Goal: Task Accomplishment & Management: Use online tool/utility

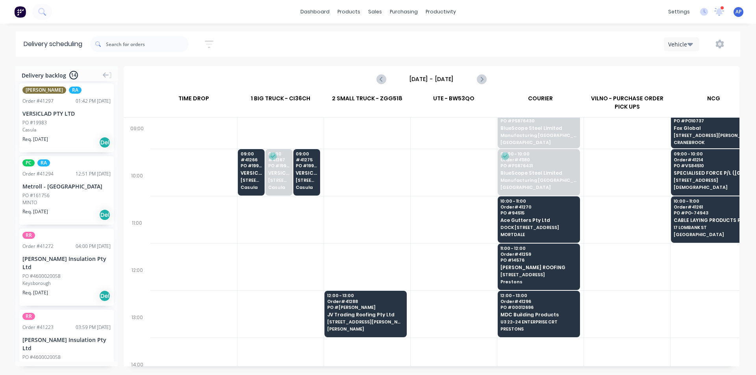
scroll to position [158, 0]
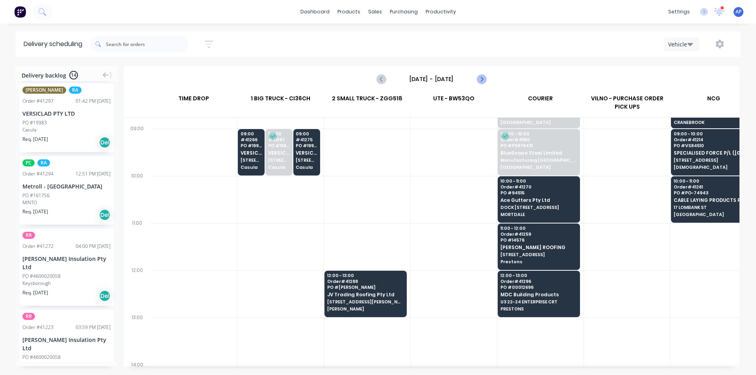
click at [482, 80] on icon "Next page" at bounding box center [481, 78] width 9 height 9
type input "[DATE] - [DATE]"
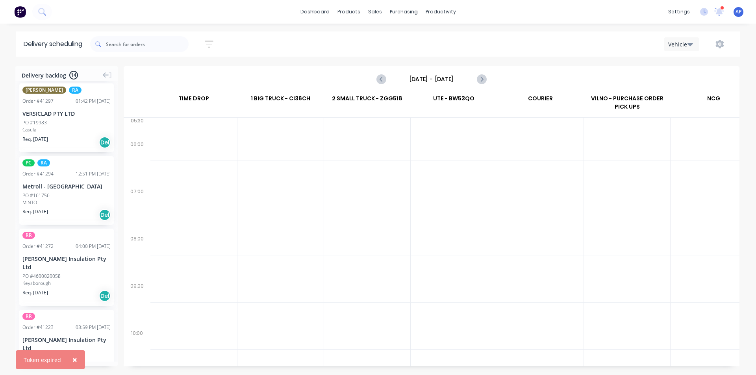
scroll to position [0, 0]
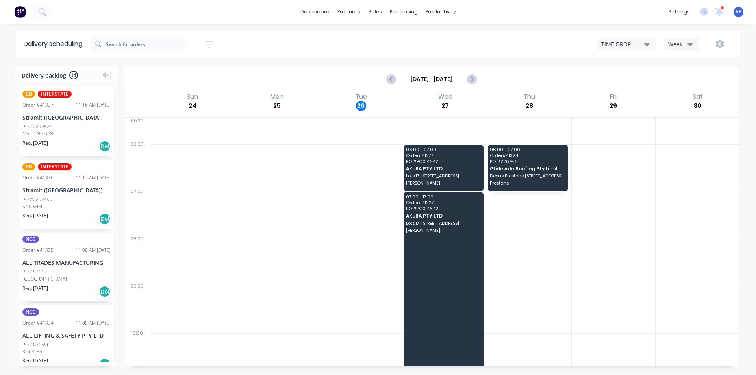
click at [692, 48] on icon "button" at bounding box center [691, 44] width 6 height 9
click at [691, 77] on div "Vehicle" at bounding box center [703, 81] width 78 height 16
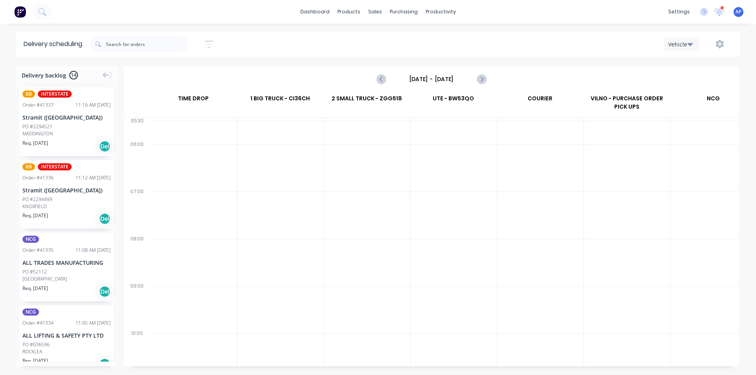
scroll to position [0, 0]
click at [434, 82] on input "[DATE] - [DATE]" at bounding box center [432, 79] width 78 height 12
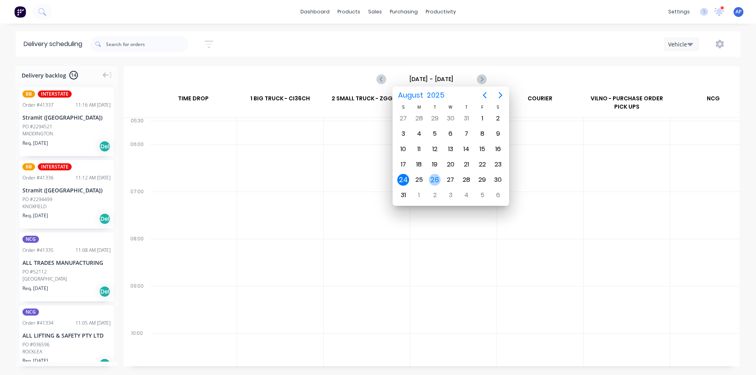
click at [436, 181] on div "26" at bounding box center [435, 180] width 12 height 12
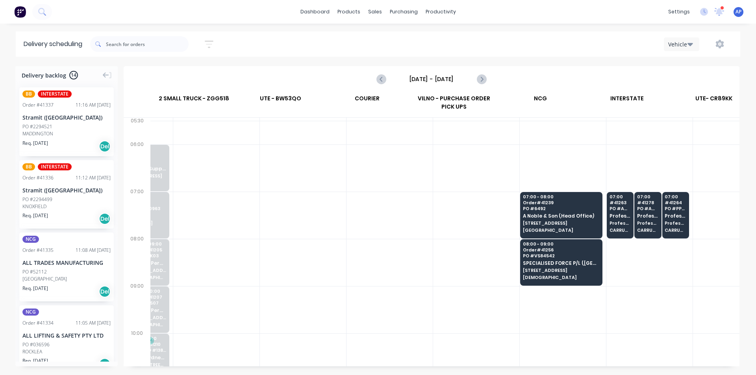
scroll to position [0, 173]
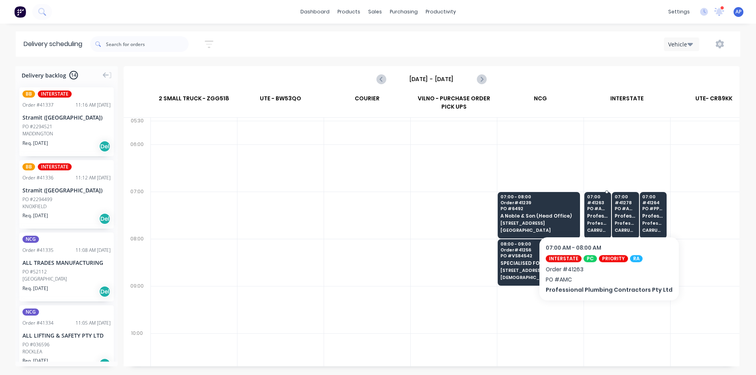
click at [604, 213] on div "07:00 # 41263 PO # AMC Professional Plumbing Contractors Pty Ltd Professional P…" at bounding box center [598, 214] width 26 height 44
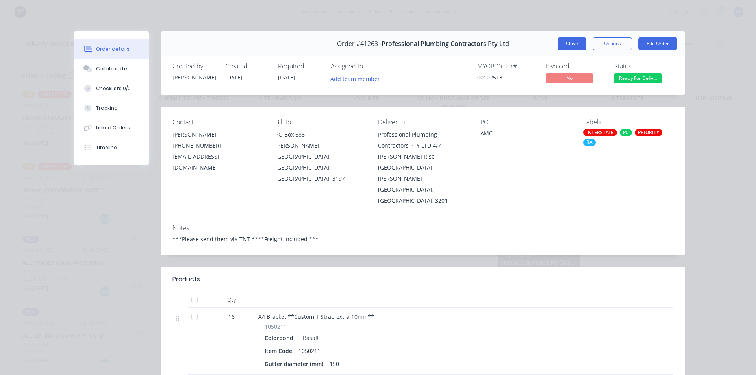
click at [564, 44] on button "Close" at bounding box center [572, 43] width 29 height 13
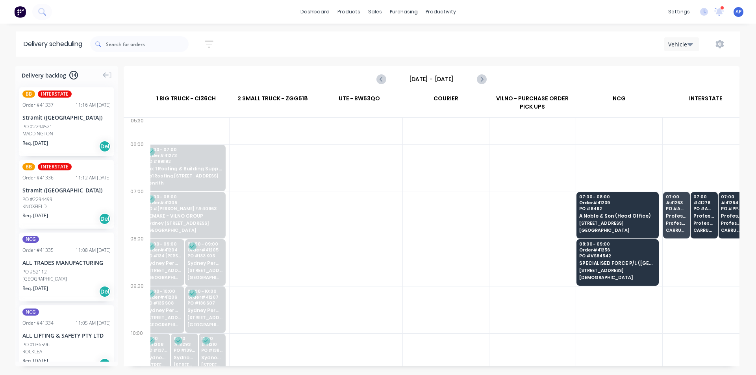
scroll to position [0, 119]
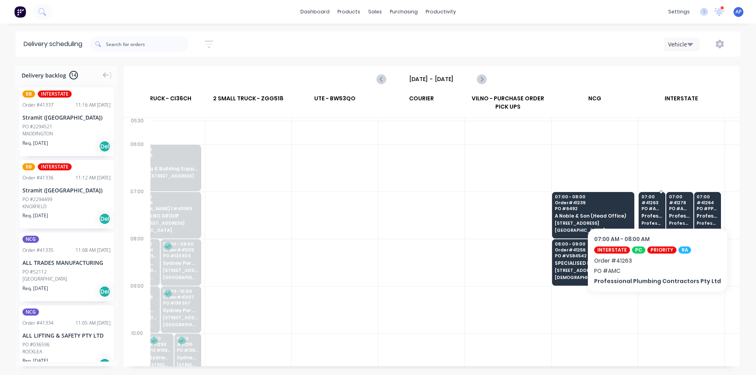
click at [653, 204] on span "# 41263" at bounding box center [653, 202] width 22 height 5
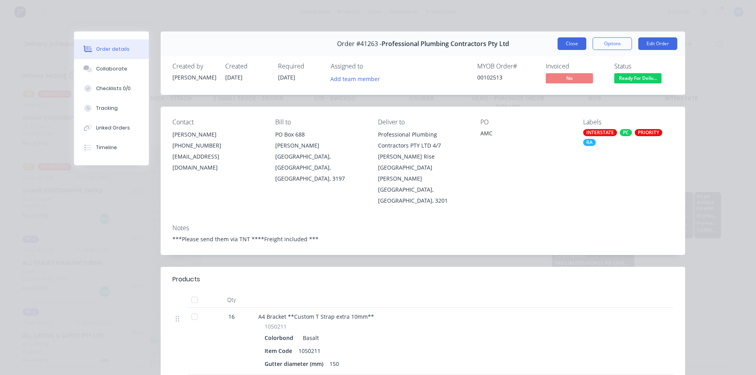
click at [574, 41] on button "Close" at bounding box center [572, 43] width 29 height 13
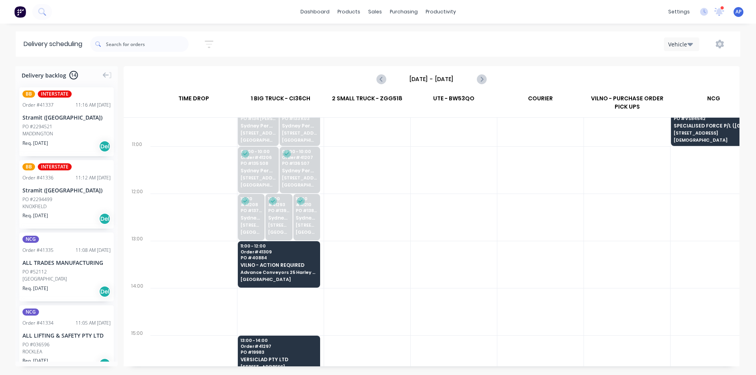
scroll to position [236, 0]
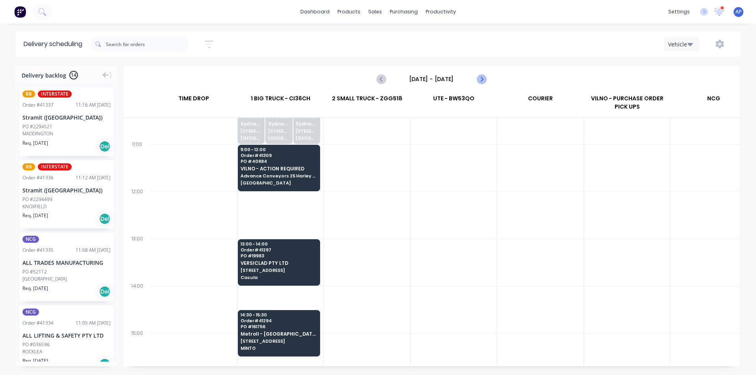
click at [482, 81] on icon "Next page" at bounding box center [481, 78] width 9 height 9
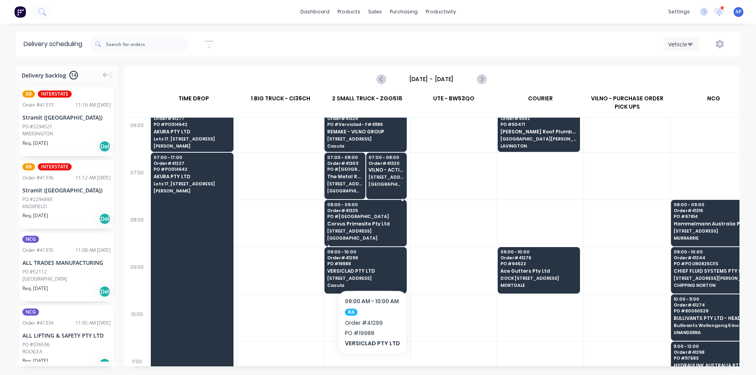
scroll to position [0, 0]
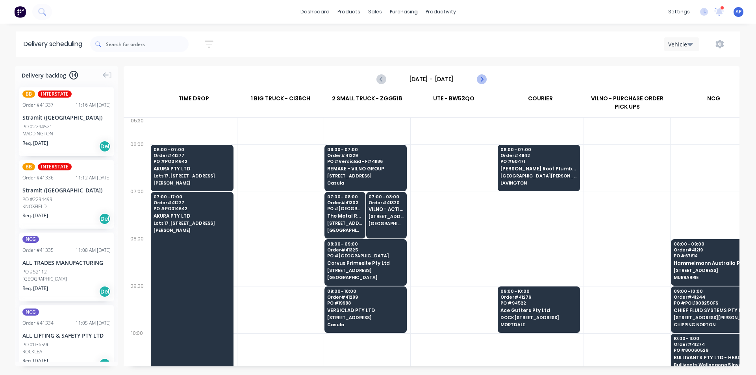
click at [486, 83] on button "Next page" at bounding box center [481, 79] width 16 height 16
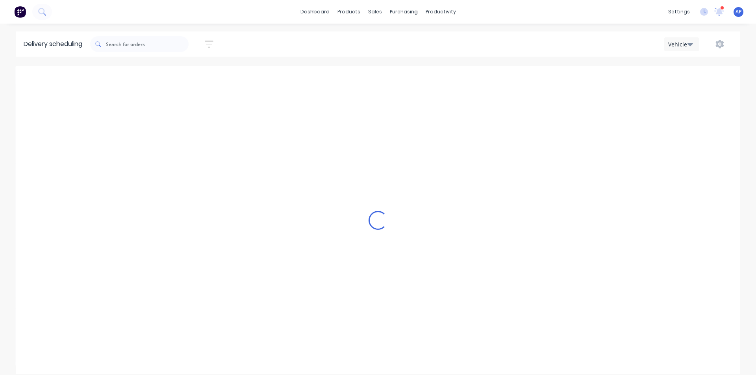
type input "[DATE] - [DATE]"
